Goal: Book appointment/travel/reservation

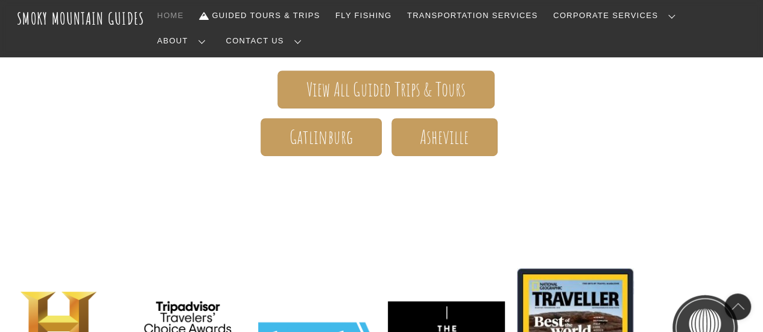
scroll to position [299, 0]
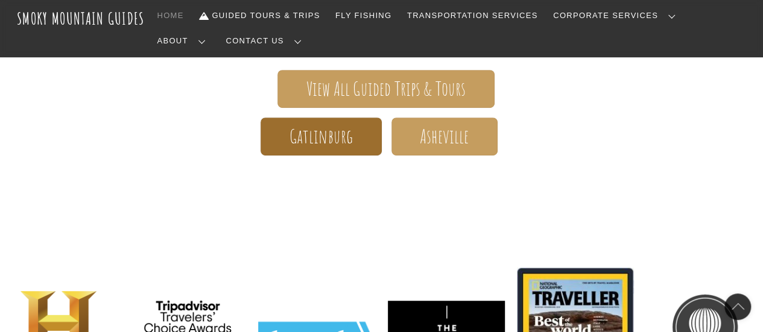
click at [332, 130] on span "Gatlinburg" at bounding box center [322, 136] width 64 height 13
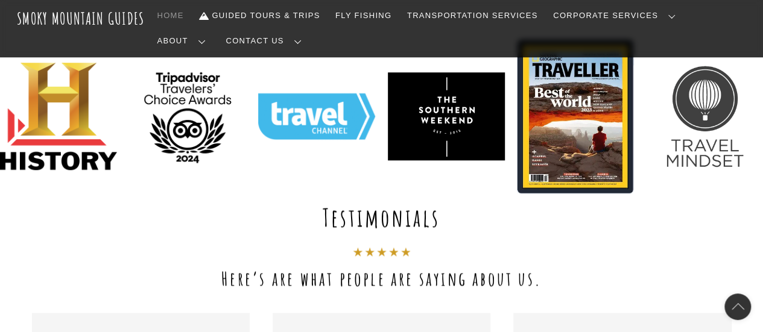
scroll to position [0, 0]
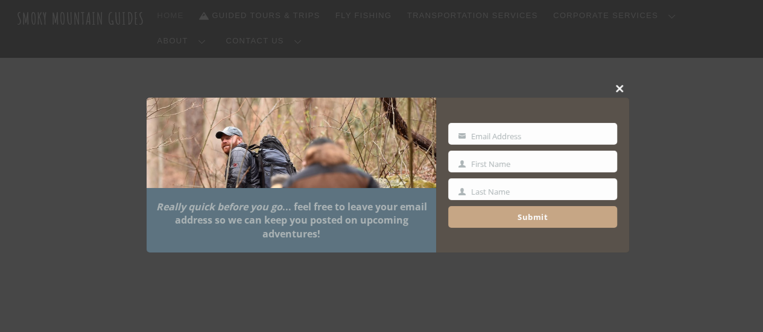
click at [620, 92] on span at bounding box center [620, 88] width 18 height 7
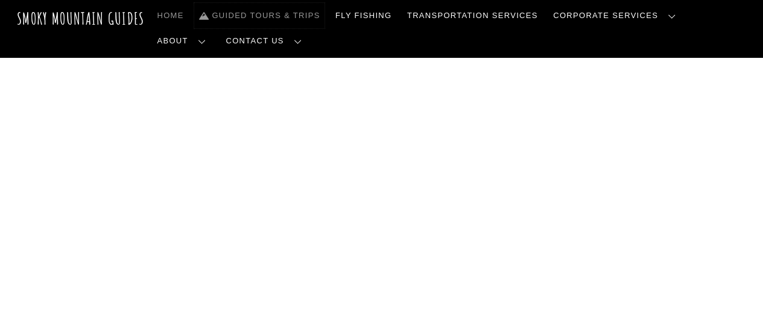
click at [241, 17] on link "Guided Tours & Trips" at bounding box center [259, 15] width 130 height 25
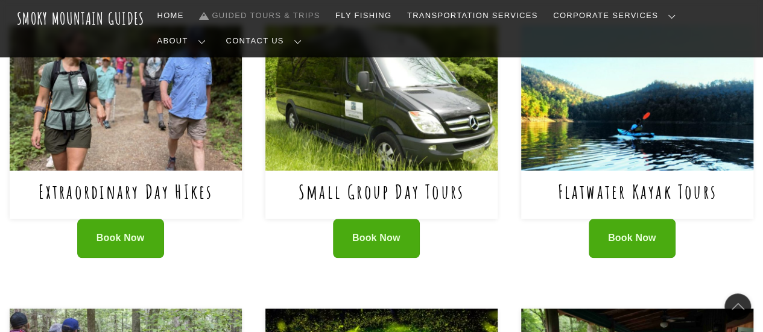
scroll to position [571, 0]
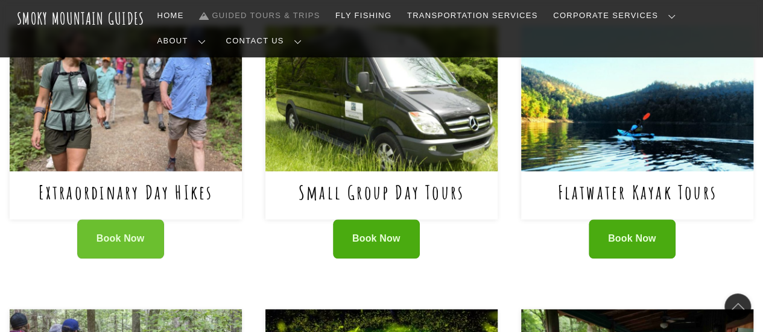
click at [137, 233] on span "Book Now" at bounding box center [121, 239] width 48 height 13
